Goal: Transaction & Acquisition: Download file/media

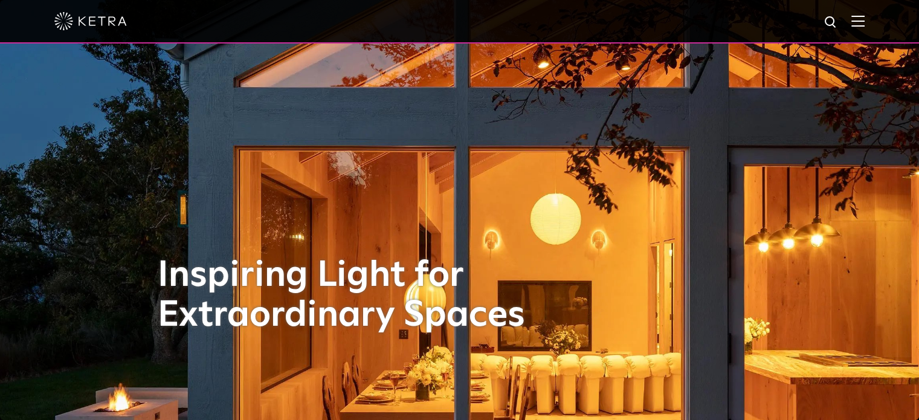
click at [864, 20] on img at bounding box center [857, 20] width 13 height 11
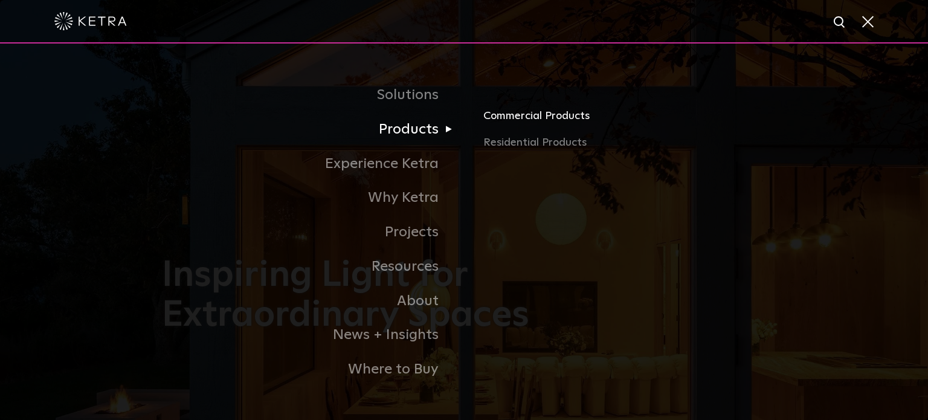
click at [519, 115] on link "Commercial Products" at bounding box center [624, 121] width 283 height 27
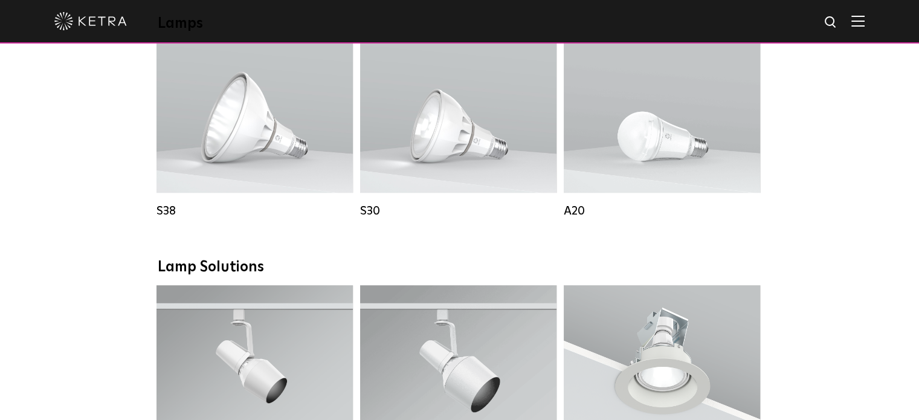
scroll to position [1087, 0]
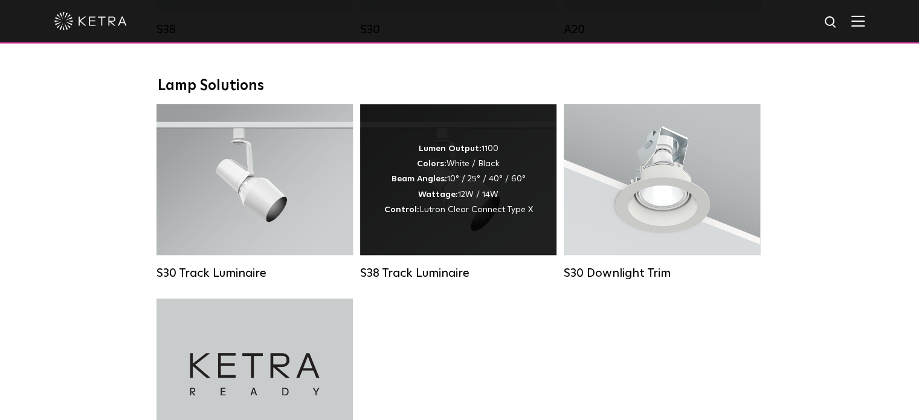
click at [432, 280] on div "S38 Track Luminaire" at bounding box center [458, 273] width 196 height 14
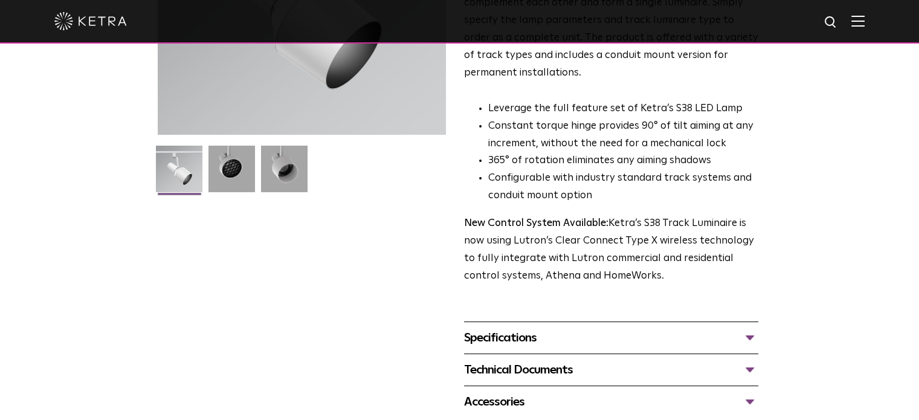
scroll to position [302, 0]
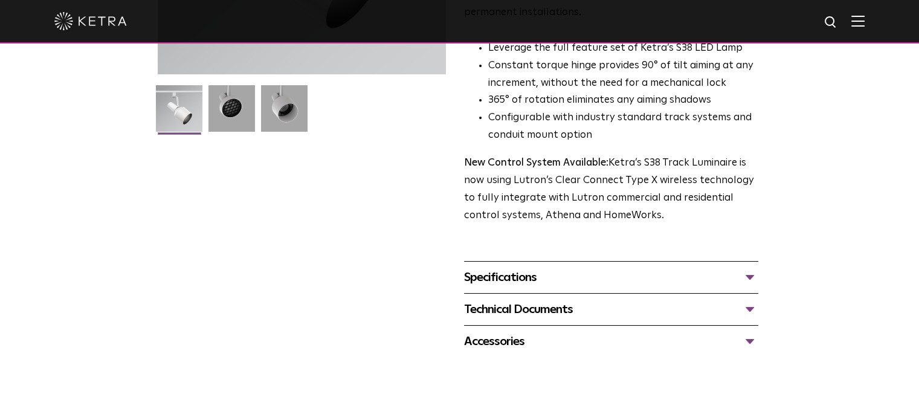
click at [750, 268] on div "Specifications" at bounding box center [611, 277] width 294 height 19
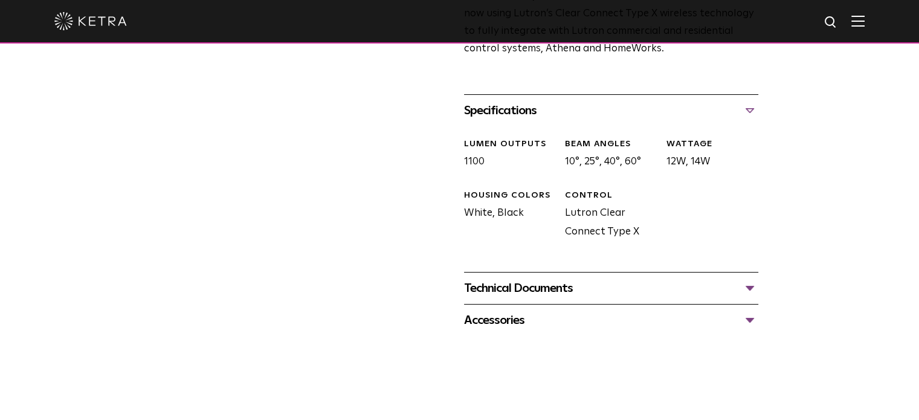
scroll to position [483, 0]
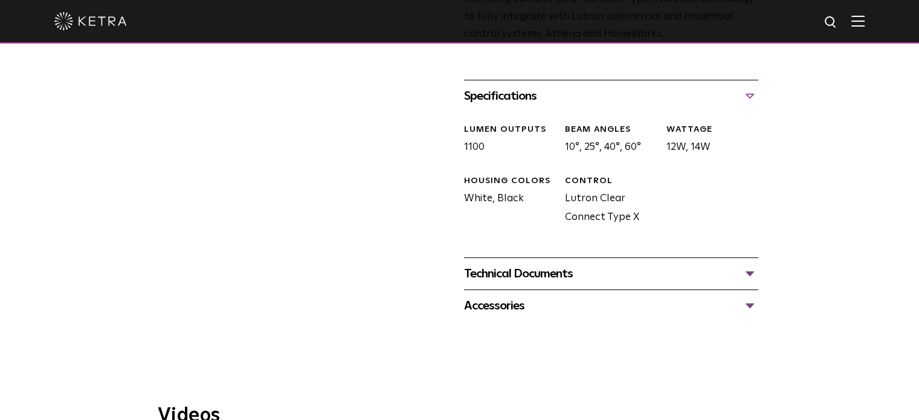
click at [750, 264] on div "Technical Documents" at bounding box center [611, 273] width 294 height 19
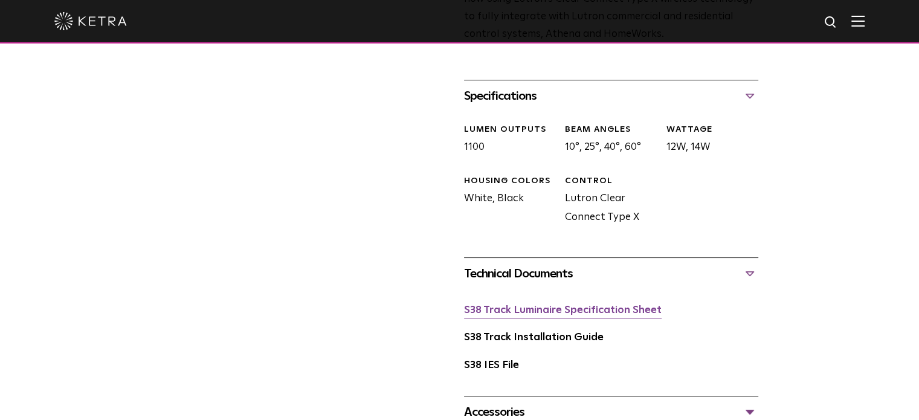
click at [586, 305] on link "S38 Track Luminaire Specification Sheet" at bounding box center [563, 310] width 198 height 10
click at [510, 360] on link "S38 IES File" at bounding box center [491, 365] width 55 height 10
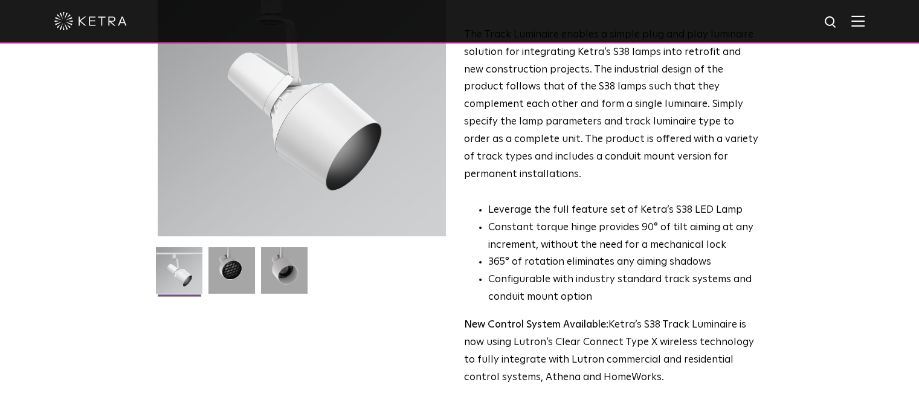
scroll to position [181, 0]
